Goal: Check status: Check status

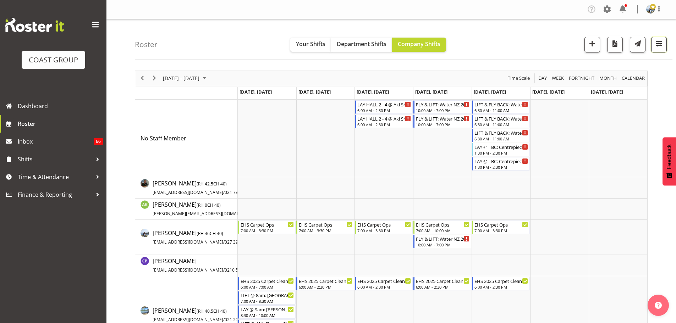
click at [664, 43] on button "button" at bounding box center [659, 45] width 16 height 16
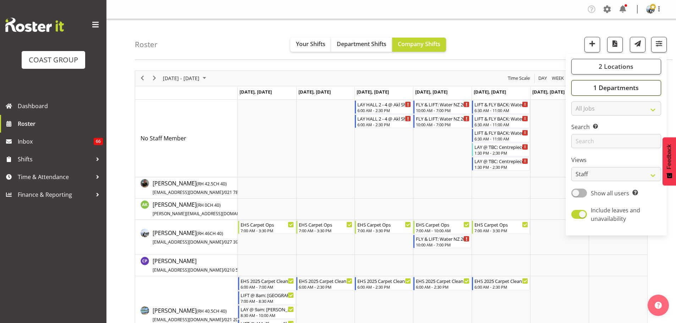
click at [638, 83] on button "1 Departments" at bounding box center [616, 88] width 90 height 16
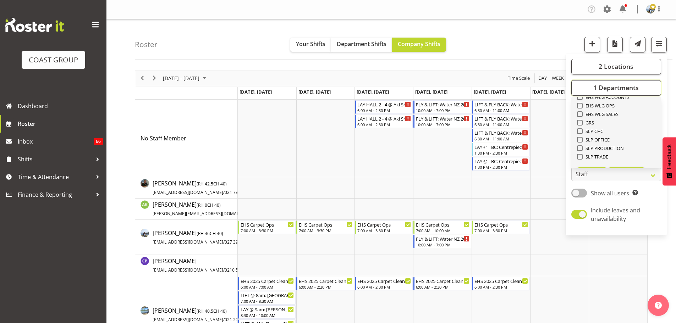
scroll to position [272, 0]
click at [593, 158] on span "Select All" at bounding box center [592, 156] width 22 height 7
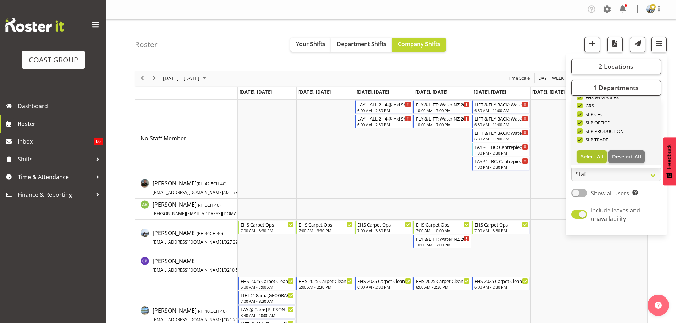
checkbox input "true"
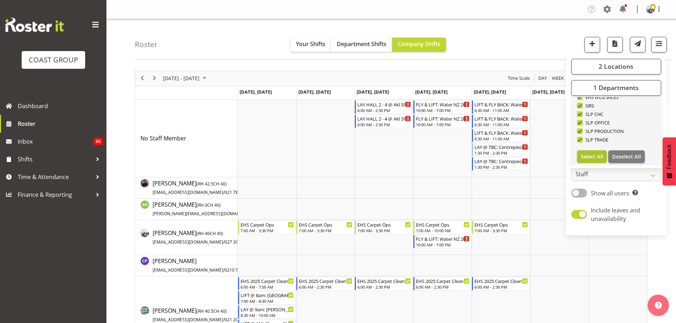
checkbox input "true"
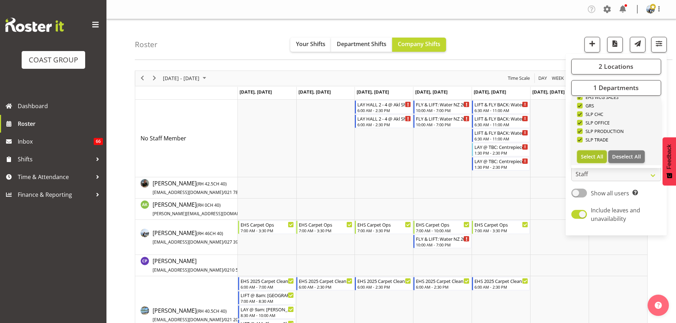
checkbox input "true"
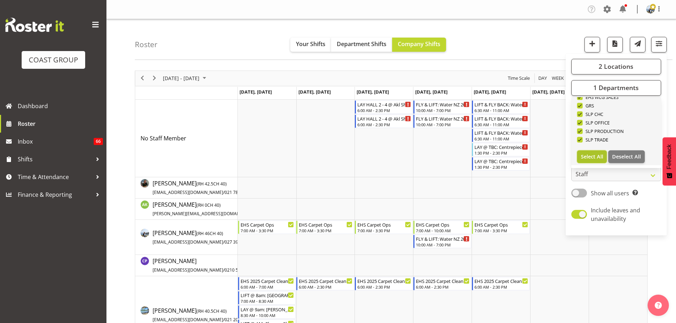
checkbox input "true"
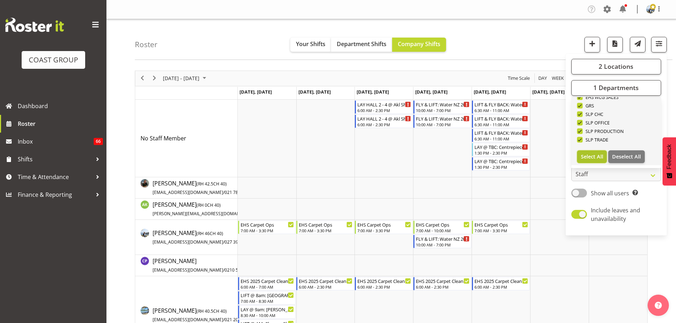
checkbox input "true"
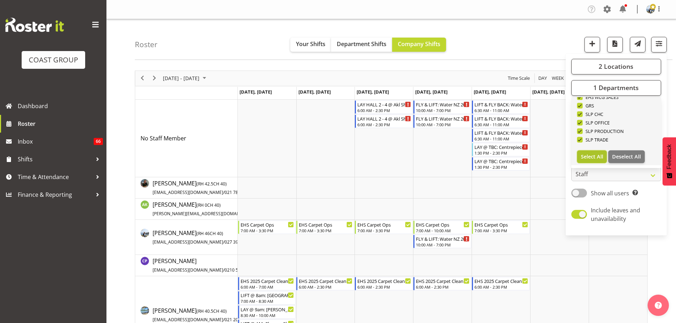
checkbox input "true"
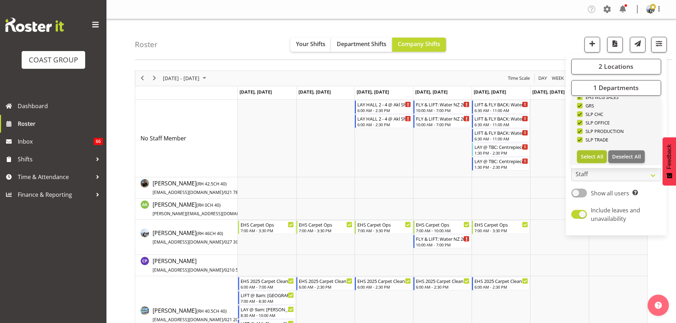
checkbox input "true"
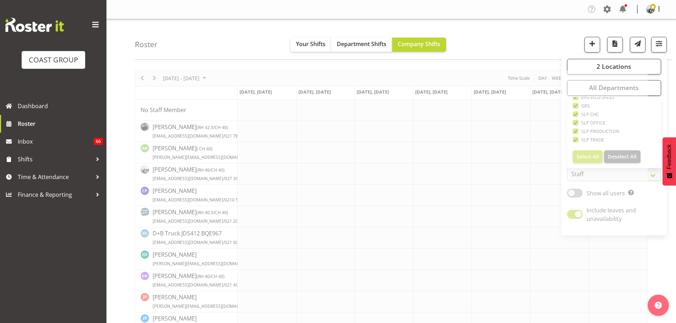
click at [494, 32] on div "Roster Your Shifts Department Shifts Company Shifts 2 Locations Clear CARLTON E…" at bounding box center [403, 39] width 537 height 41
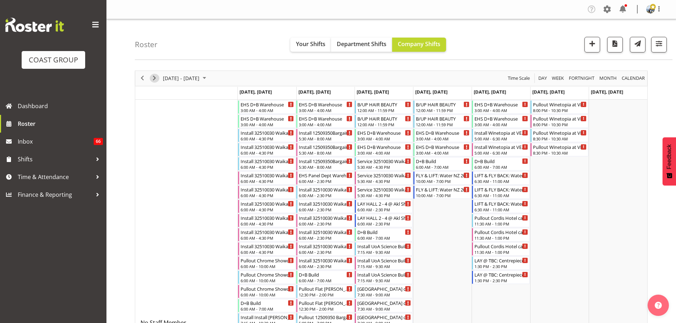
click at [155, 81] on span "Next" at bounding box center [154, 78] width 9 height 9
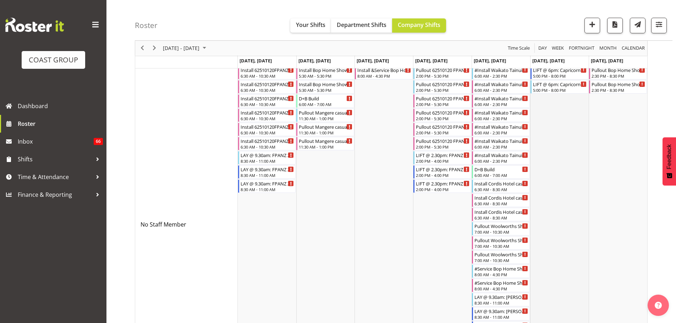
scroll to position [248, 0]
